Goal: Transaction & Acquisition: Download file/media

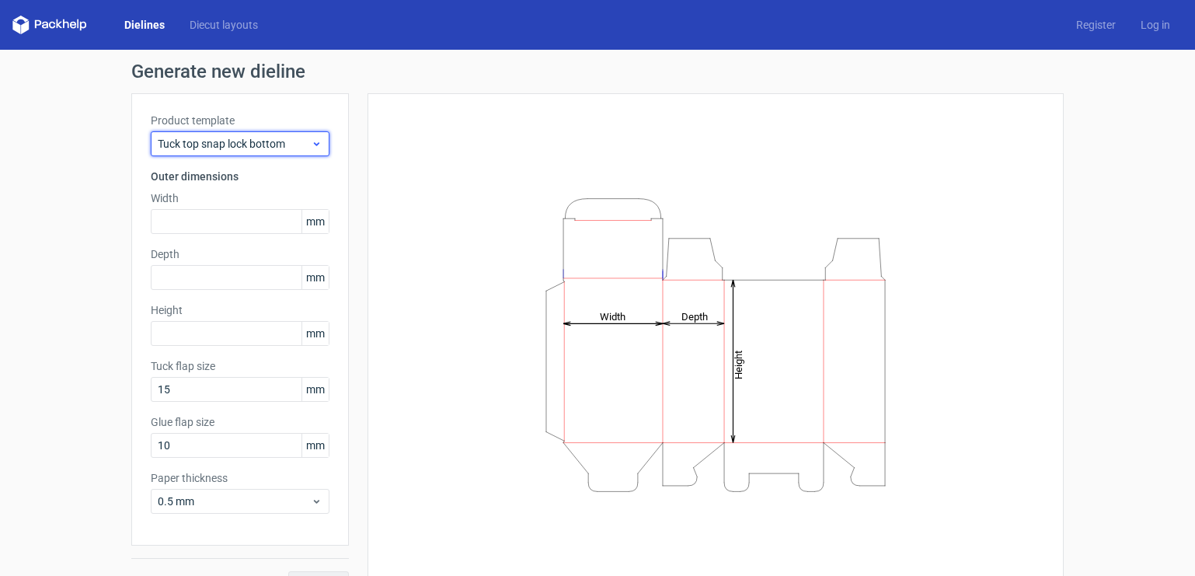
click at [242, 145] on span "Tuck top snap lock bottom" at bounding box center [234, 144] width 153 height 16
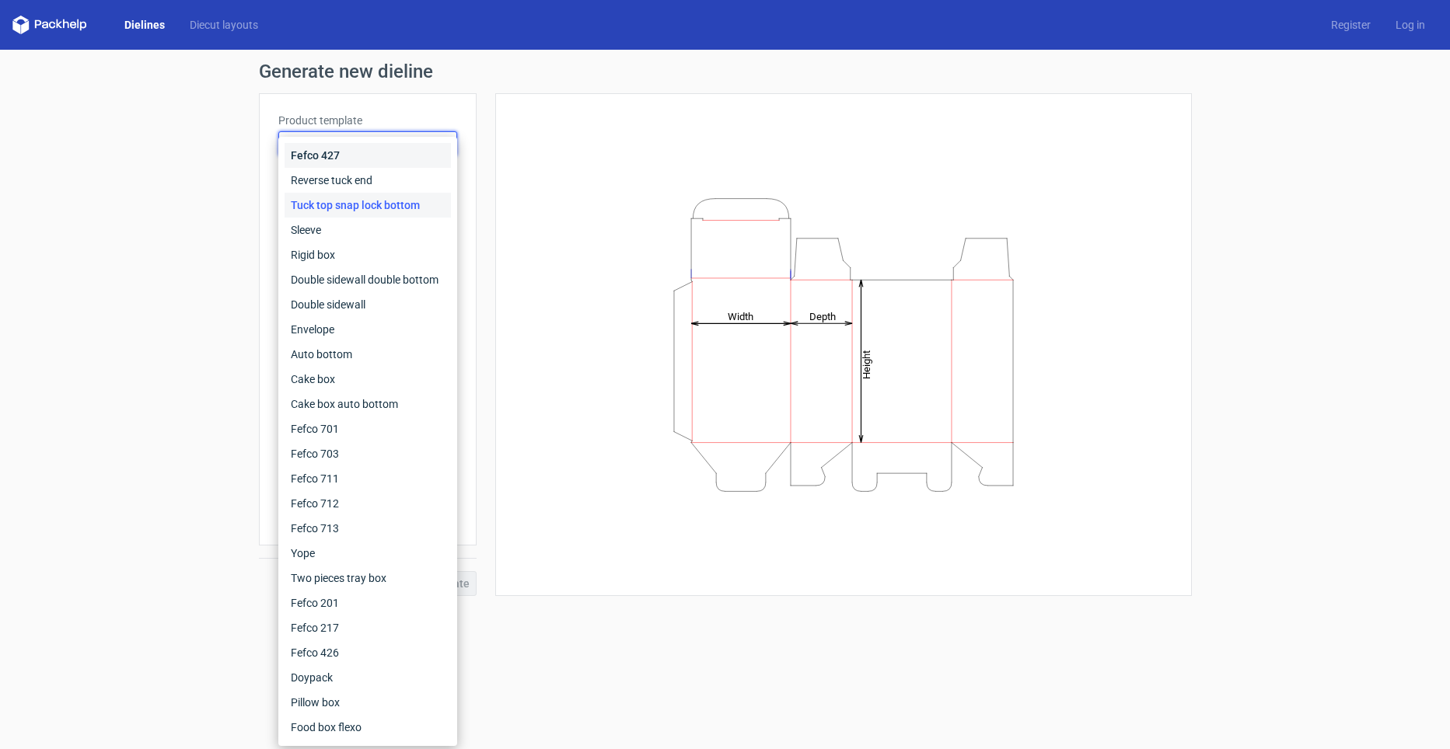
click at [305, 152] on div "Fefco 427" at bounding box center [367, 155] width 166 height 25
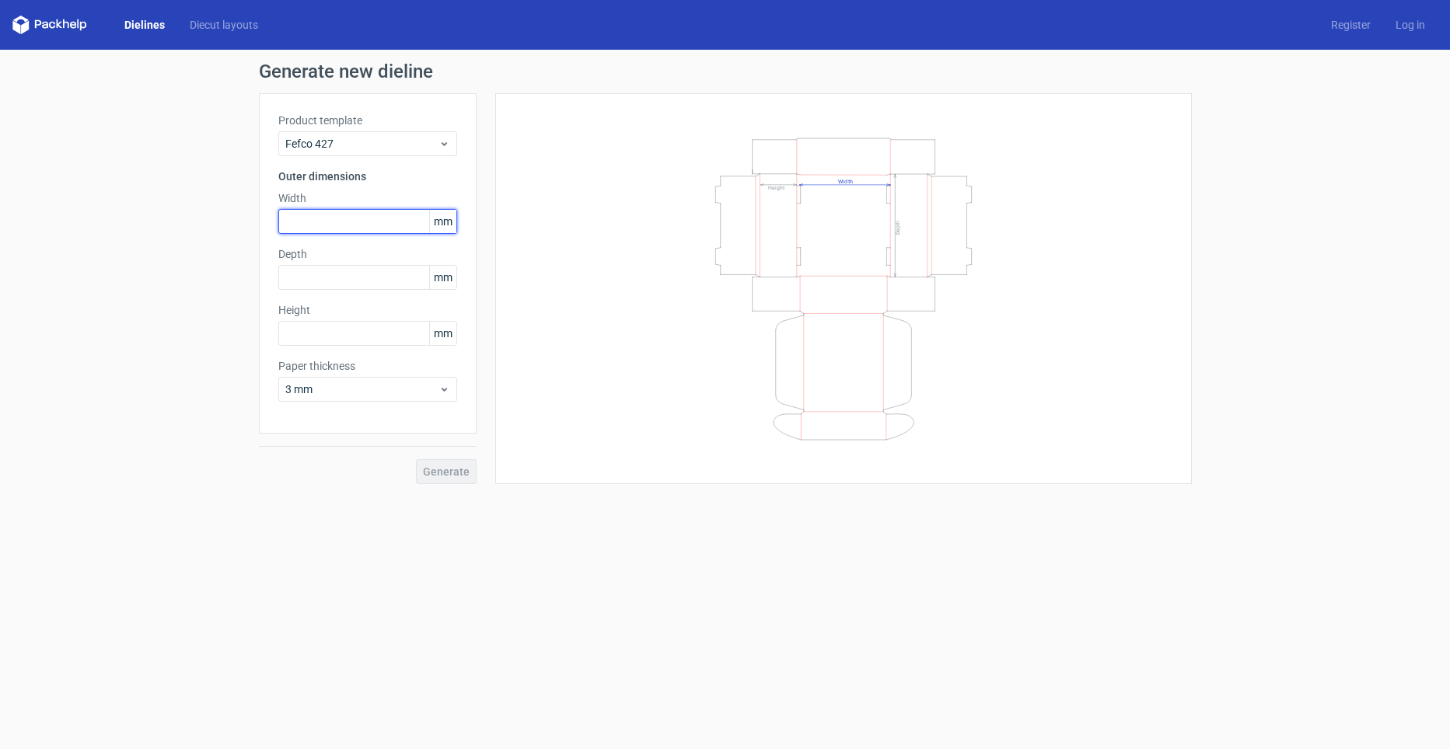
click at [373, 226] on input "text" at bounding box center [367, 221] width 179 height 25
type input "250"
type input "190"
type input "70"
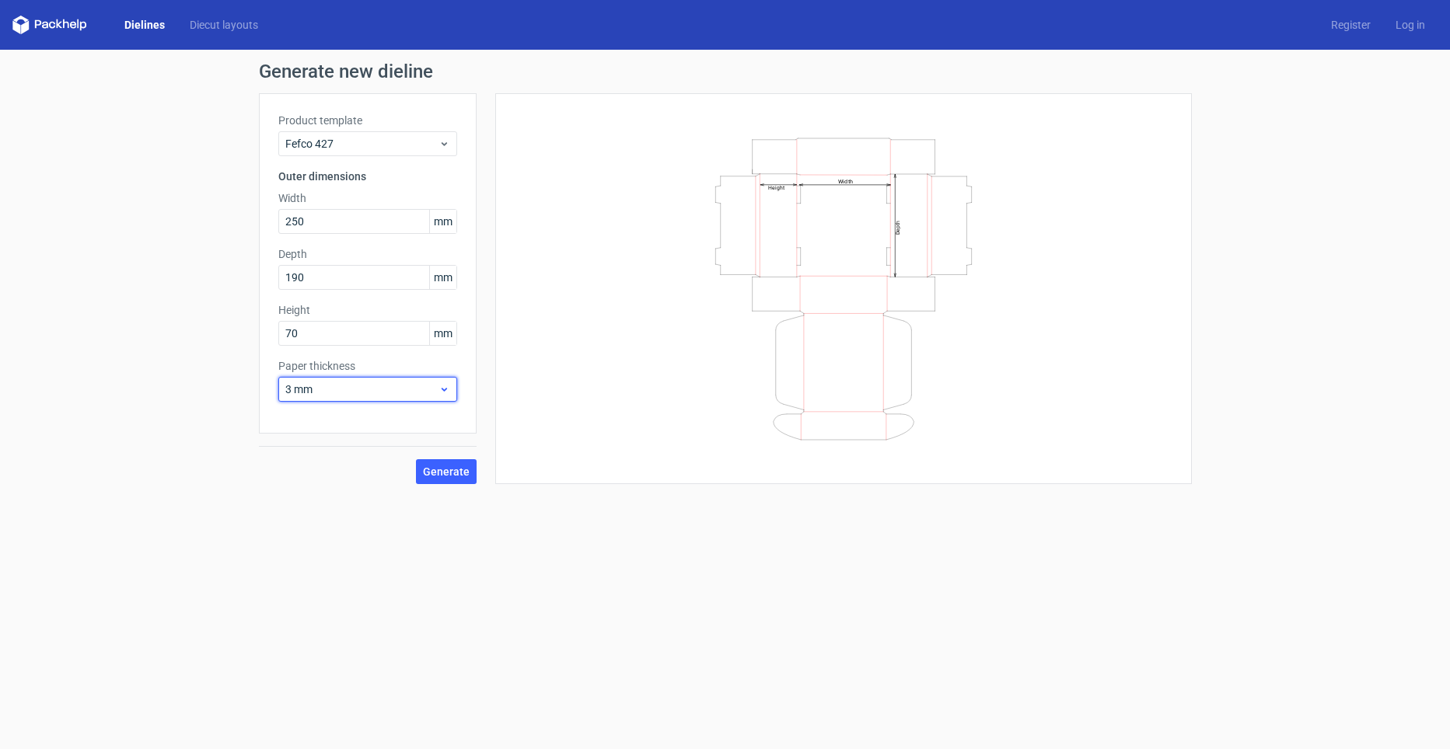
click at [341, 388] on span "3 mm" at bounding box center [361, 390] width 153 height 16
click at [333, 419] on div "0.4 mm" at bounding box center [367, 423] width 166 height 25
click at [487, 486] on div "Generate new dieline Product template Fefco 427 Outer dimensions Width 250 mm D…" at bounding box center [725, 273] width 1450 height 447
click at [471, 475] on button "Generate" at bounding box center [446, 471] width 61 height 25
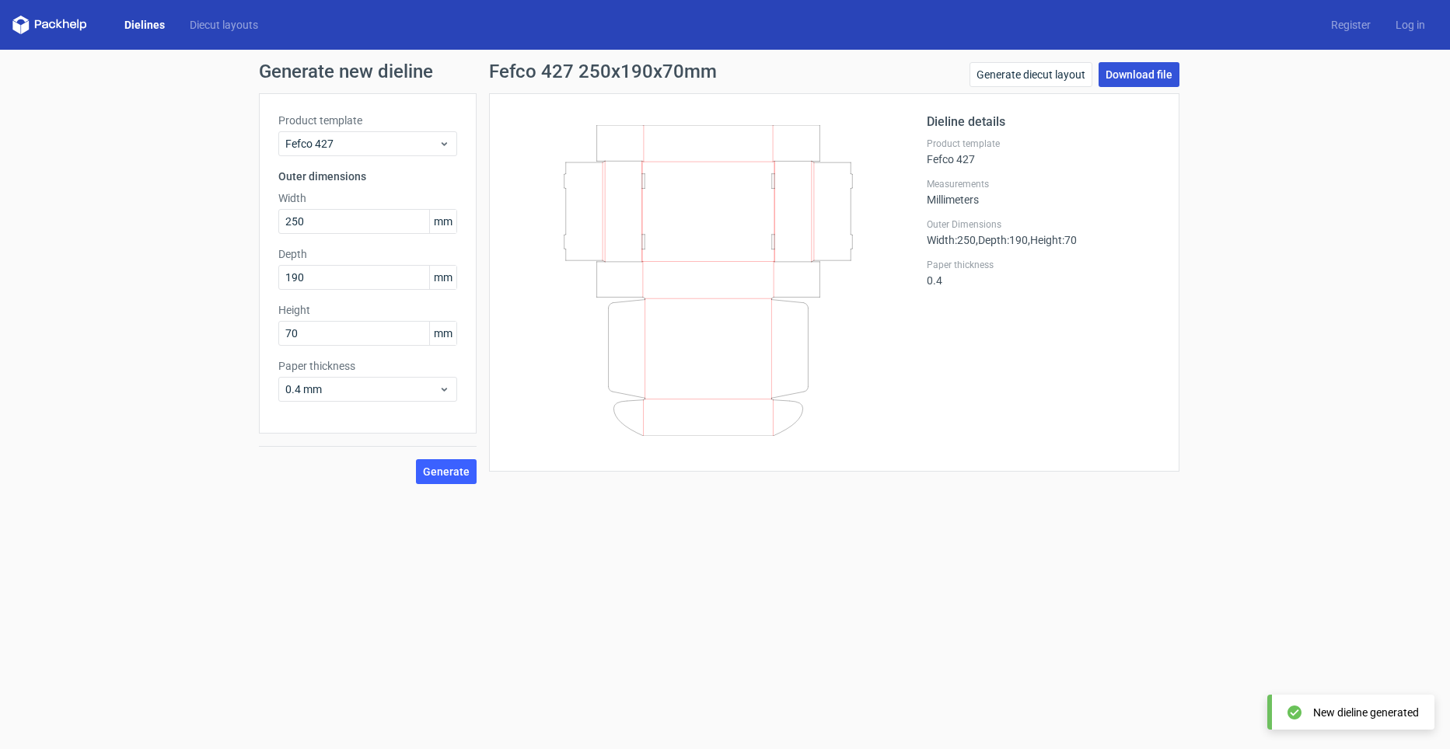
click at [1136, 75] on link "Download file" at bounding box center [1138, 74] width 81 height 25
drag, startPoint x: 361, startPoint y: 230, endPoint x: 246, endPoint y: 225, distance: 114.4
click at [246, 225] on div "Generate new dieline Product template Fefco 427 Outer dimensions Width 250 mm D…" at bounding box center [725, 273] width 1450 height 447
type input "190"
type input "180"
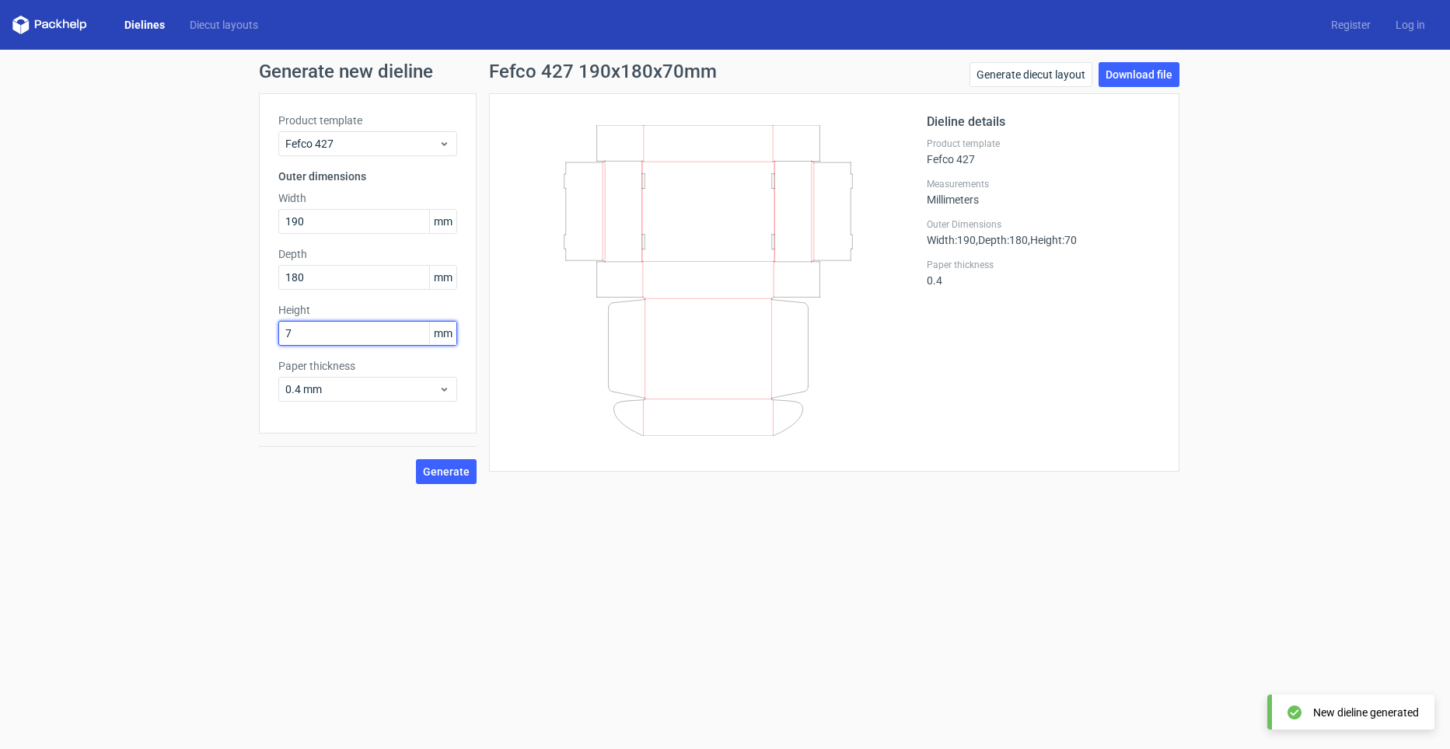
type input "70"
click at [455, 459] on div "Generate" at bounding box center [368, 459] width 218 height 51
click at [455, 468] on span "Generate" at bounding box center [446, 471] width 47 height 11
click at [1140, 72] on link "Download file" at bounding box center [1138, 74] width 81 height 25
